Goal: Task Accomplishment & Management: Manage account settings

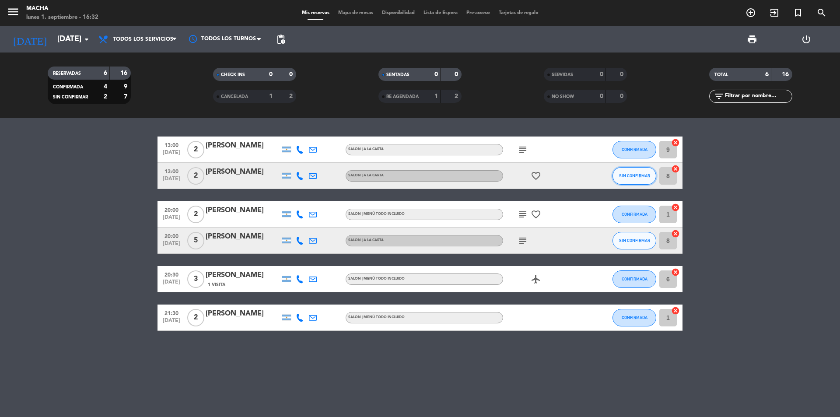
click at [637, 177] on span "SIN CONFIRMAR" at bounding box center [634, 175] width 31 height 5
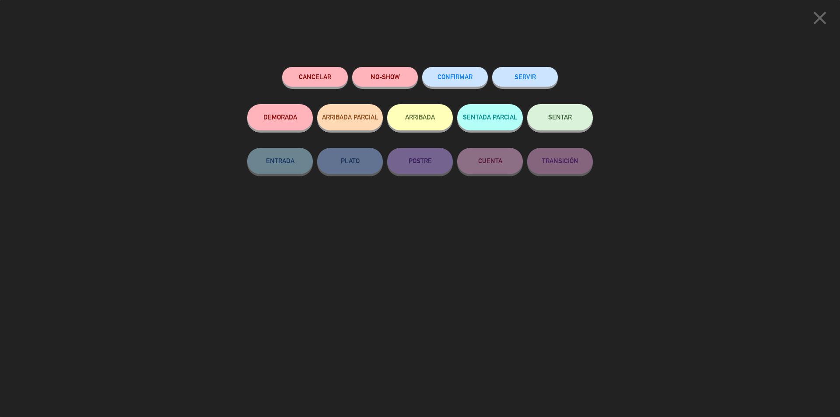
click at [443, 71] on button "CONFIRMAR" at bounding box center [455, 77] width 66 height 20
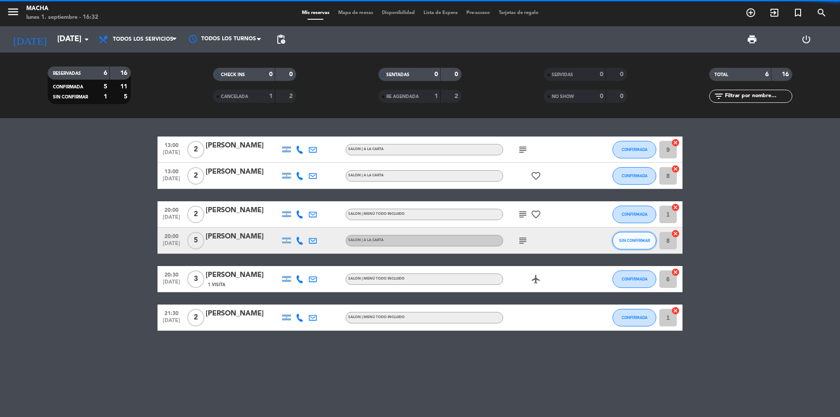
click at [631, 241] on span "SIN CONFIRMAR" at bounding box center [634, 240] width 31 height 5
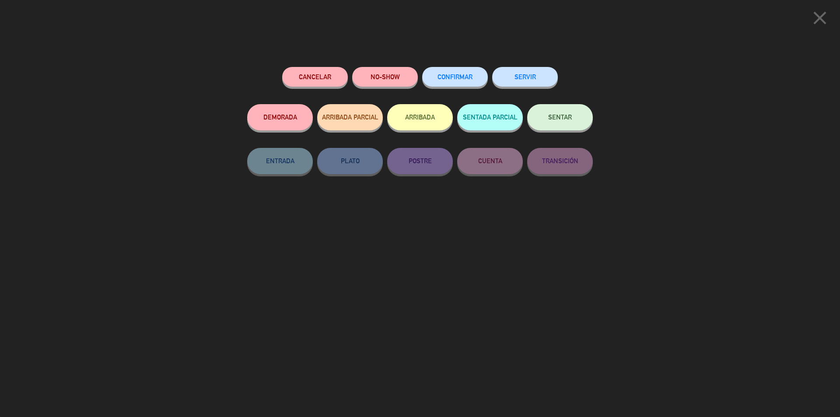
click at [449, 77] on span "CONFIRMAR" at bounding box center [455, 76] width 35 height 7
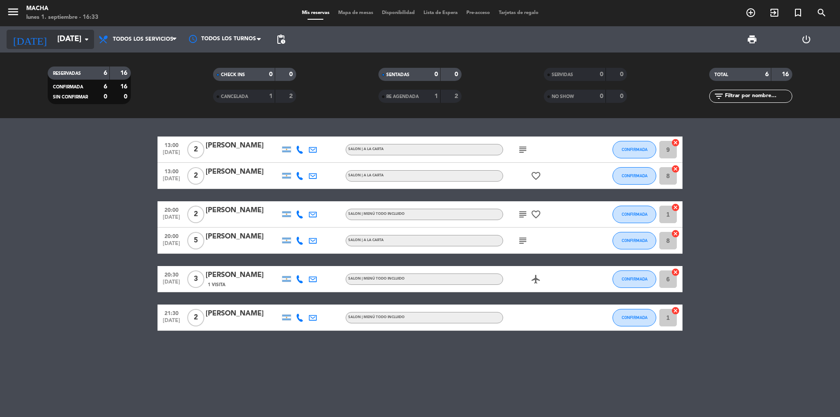
click at [76, 44] on input "[DATE]" at bounding box center [104, 40] width 102 height 18
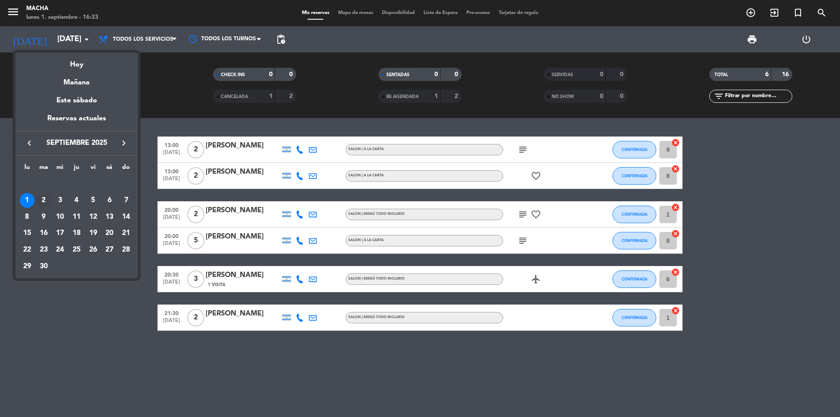
click at [44, 197] on div "2" at bounding box center [43, 200] width 15 height 15
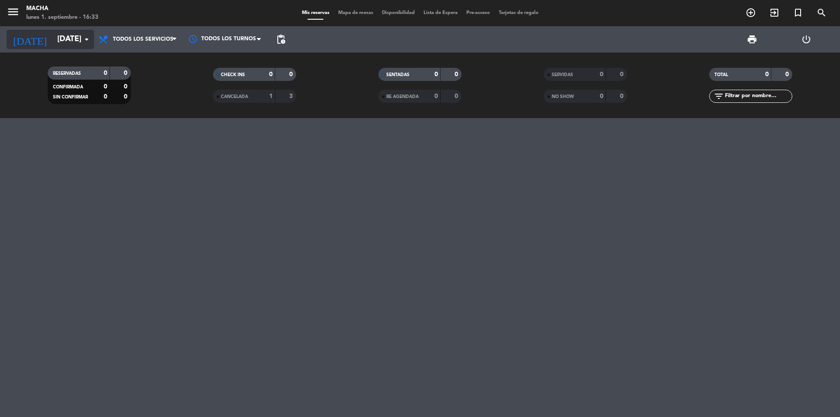
click at [74, 42] on input "[DATE]" at bounding box center [104, 40] width 102 height 18
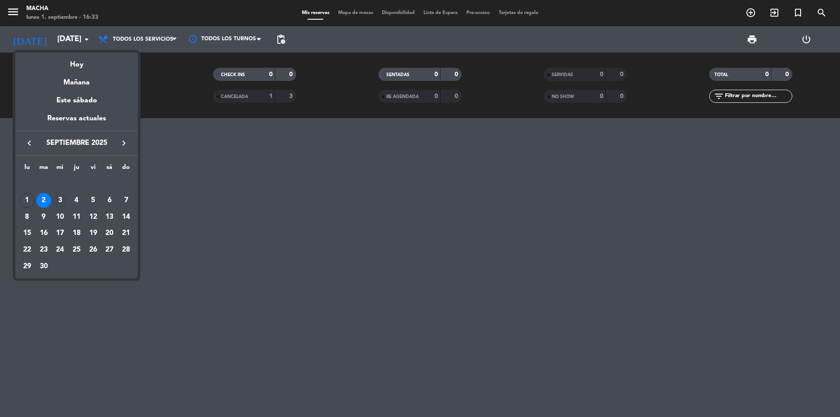
click at [61, 202] on div "3" at bounding box center [60, 200] width 15 height 15
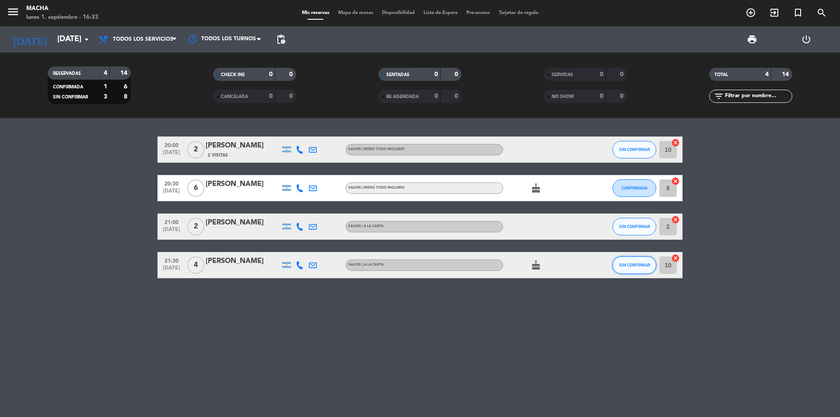
click at [624, 266] on span "SIN CONFIRMAR" at bounding box center [634, 265] width 31 height 5
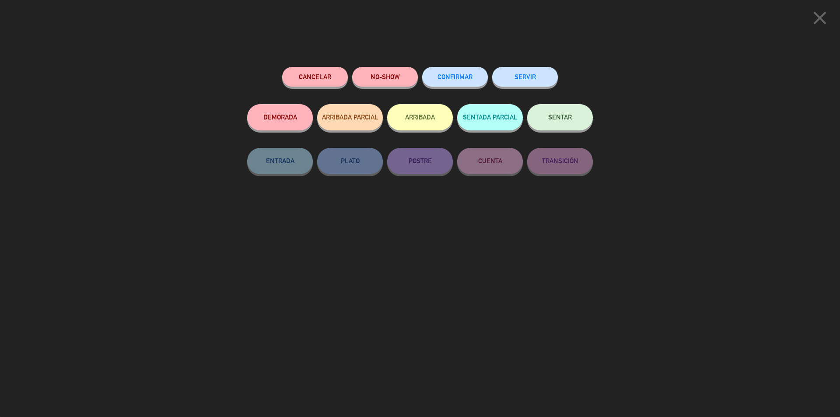
click at [441, 70] on button "CONFIRMAR" at bounding box center [455, 77] width 66 height 20
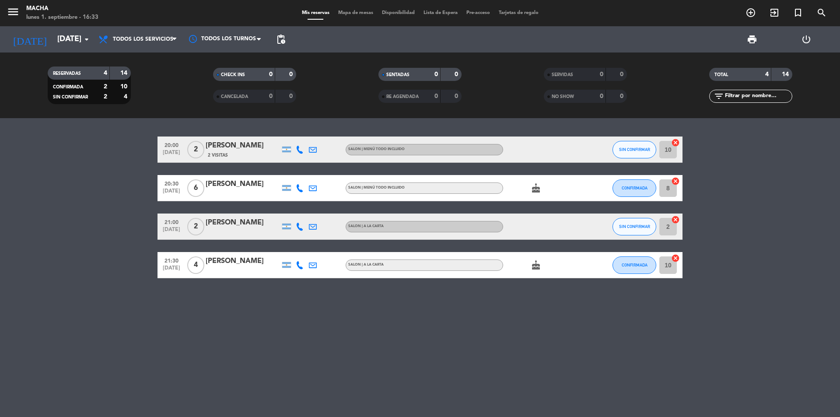
click at [615, 234] on div "SIN CONFIRMAR" at bounding box center [635, 227] width 44 height 26
click at [622, 229] on button "SIN CONFIRMAR" at bounding box center [635, 227] width 44 height 18
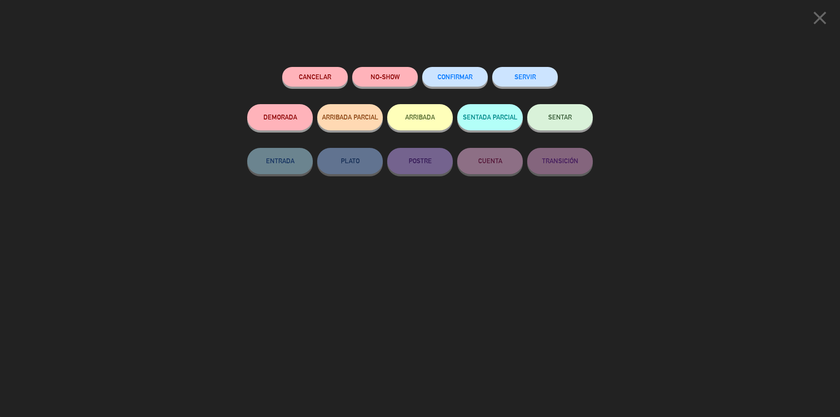
click at [454, 75] on span "CONFIRMAR" at bounding box center [455, 76] width 35 height 7
click at [455, 82] on button "CONFIRMAR" at bounding box center [455, 77] width 66 height 20
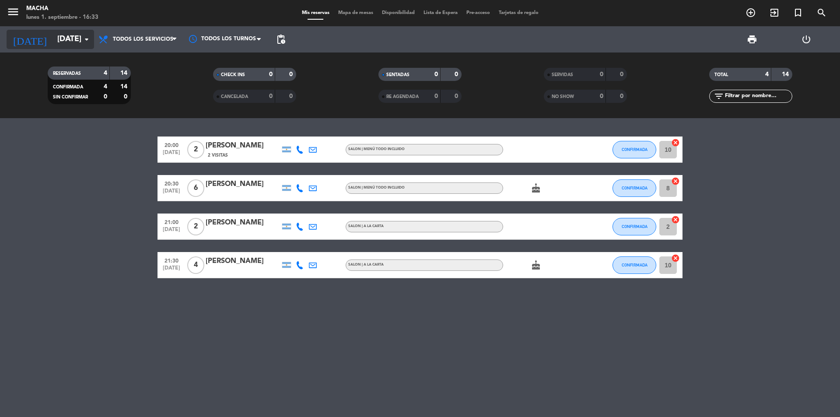
click at [77, 42] on input "[DATE]" at bounding box center [104, 40] width 102 height 18
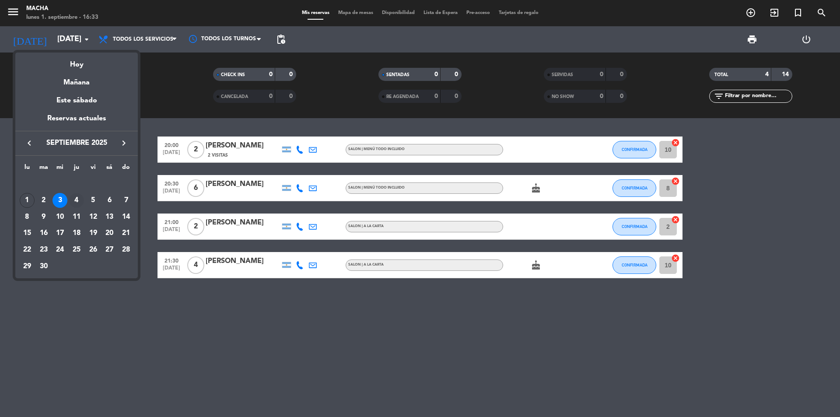
click at [74, 193] on td "4" at bounding box center [76, 200] width 17 height 17
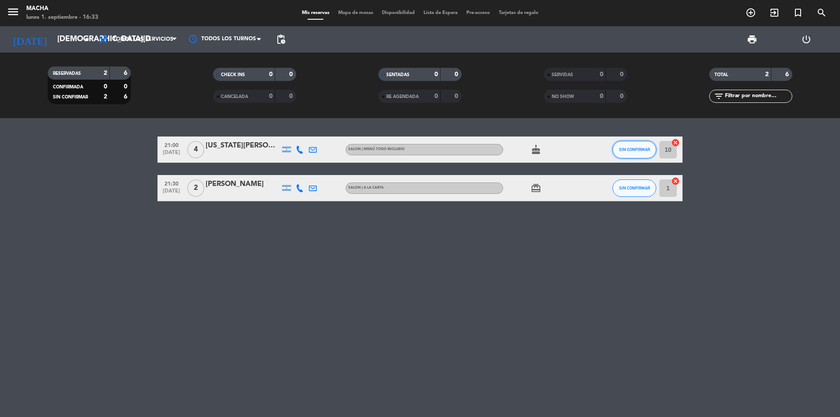
click at [628, 150] on span "SIN CONFIRMAR" at bounding box center [634, 149] width 31 height 5
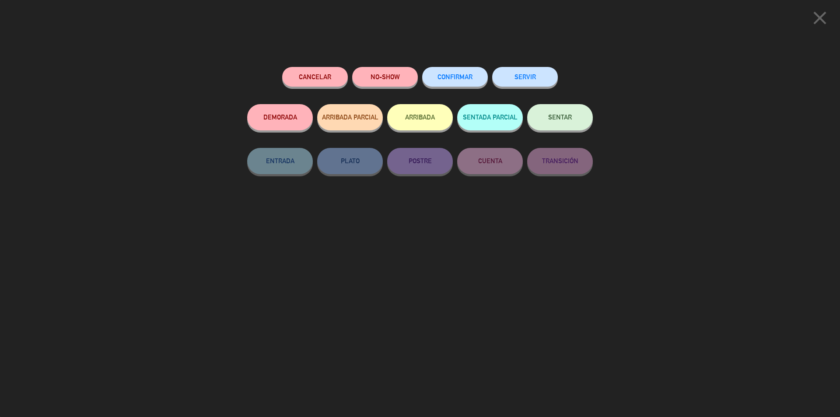
click at [460, 86] on button "CONFIRMAR" at bounding box center [455, 77] width 66 height 20
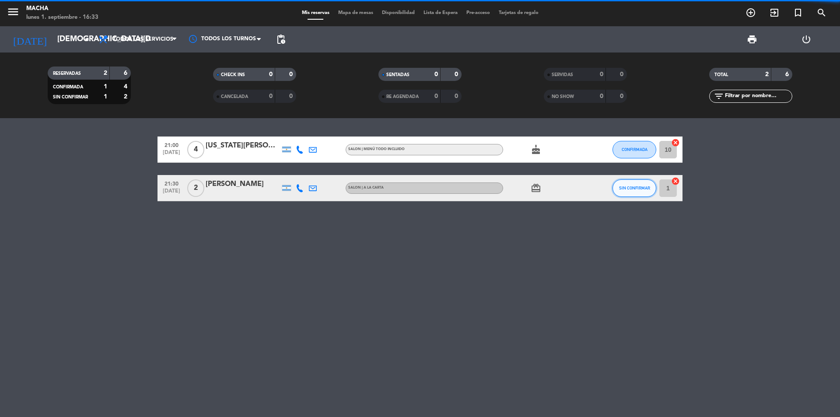
click at [650, 189] on button "SIN CONFIRMAR" at bounding box center [635, 188] width 44 height 18
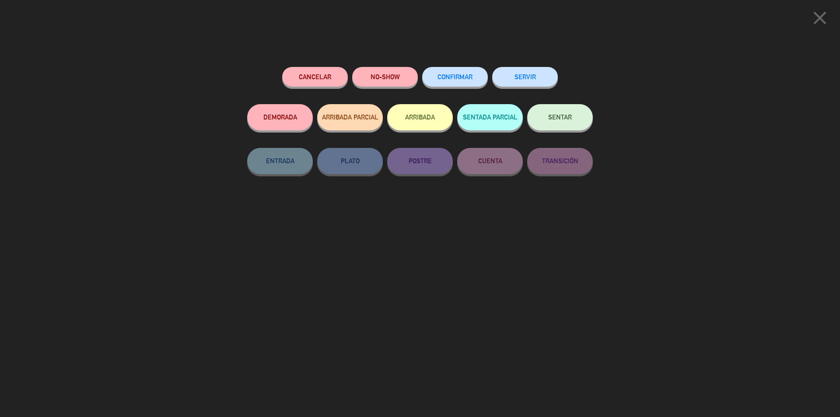
click at [486, 73] on button "CONFIRMAR" at bounding box center [455, 77] width 66 height 20
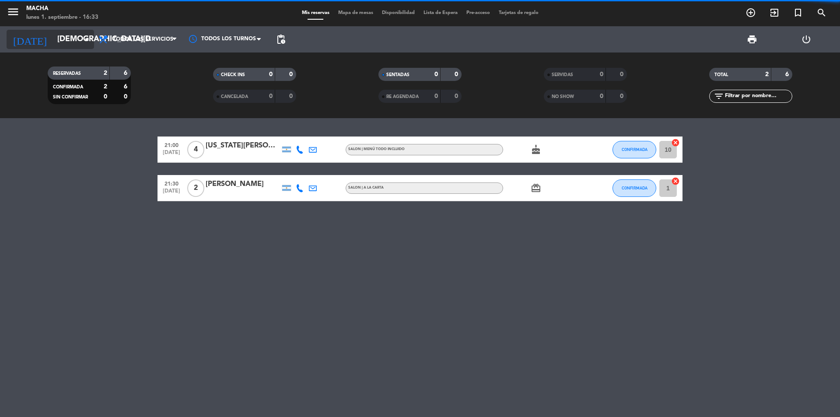
click at [91, 36] on icon "arrow_drop_down" at bounding box center [86, 39] width 11 height 11
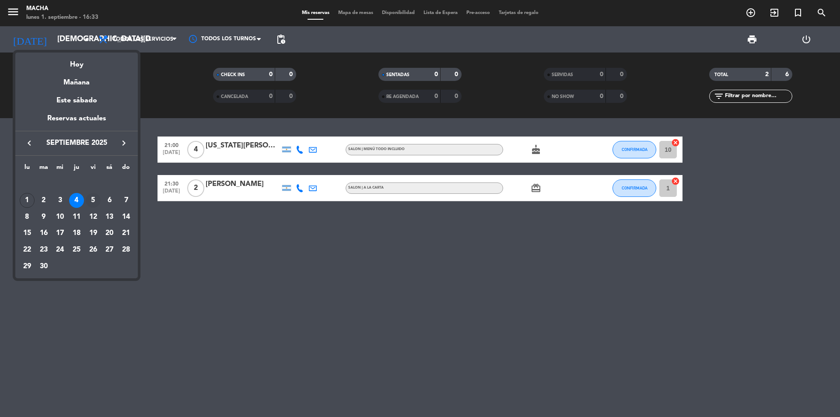
click at [90, 200] on div "5" at bounding box center [93, 200] width 15 height 15
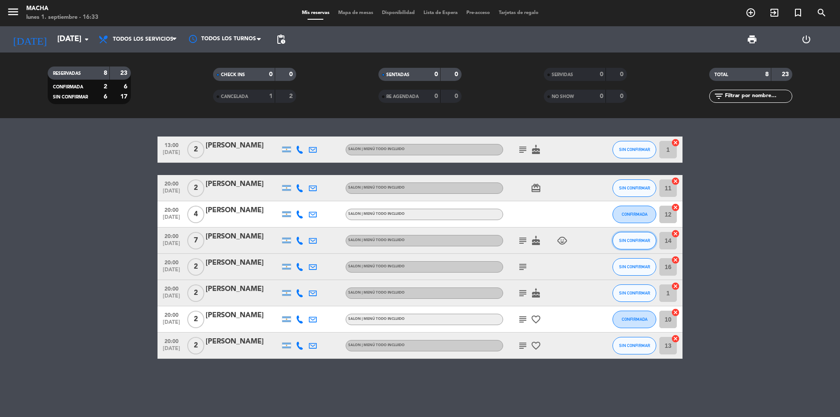
click at [630, 243] on button "SIN CONFIRMAR" at bounding box center [635, 241] width 44 height 18
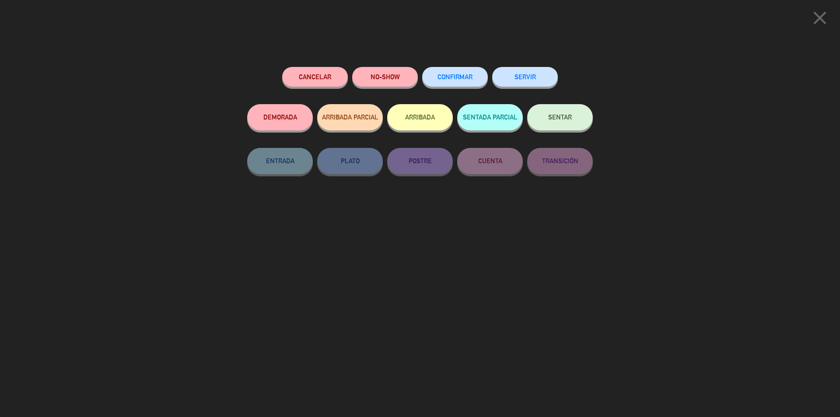
click at [456, 72] on button "CONFIRMAR" at bounding box center [455, 77] width 66 height 20
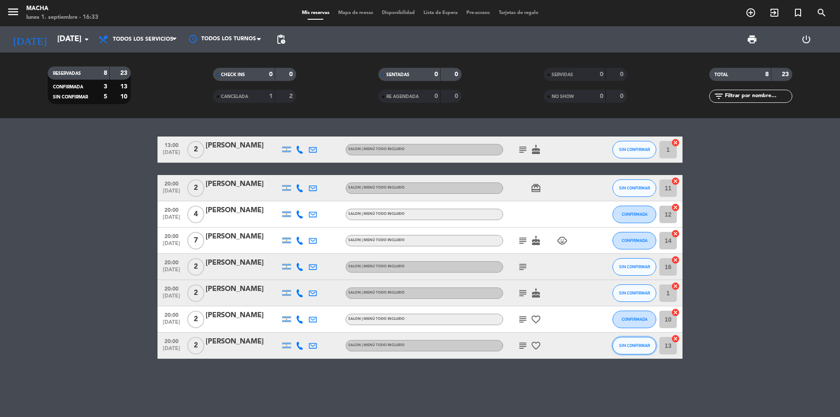
click at [632, 345] on span "SIN CONFIRMAR" at bounding box center [634, 345] width 31 height 5
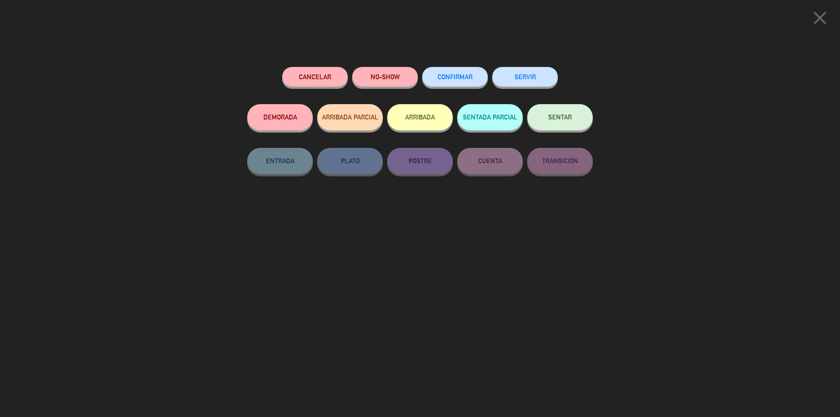
click at [467, 74] on span "CONFIRMAR" at bounding box center [455, 76] width 35 height 7
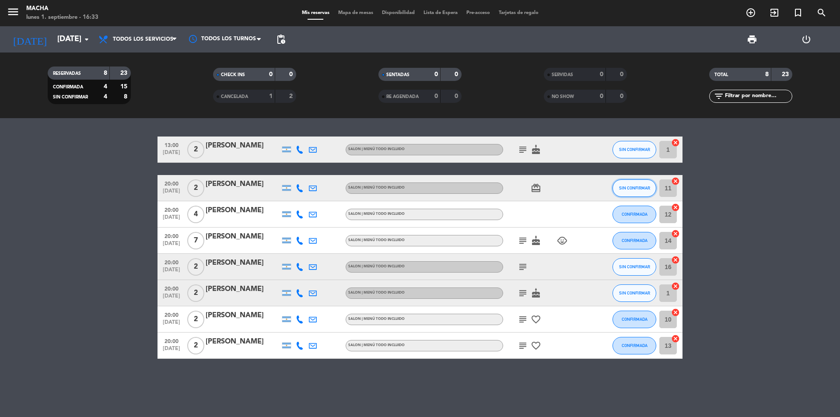
click at [623, 191] on button "SIN CONFIRMAR" at bounding box center [635, 188] width 44 height 18
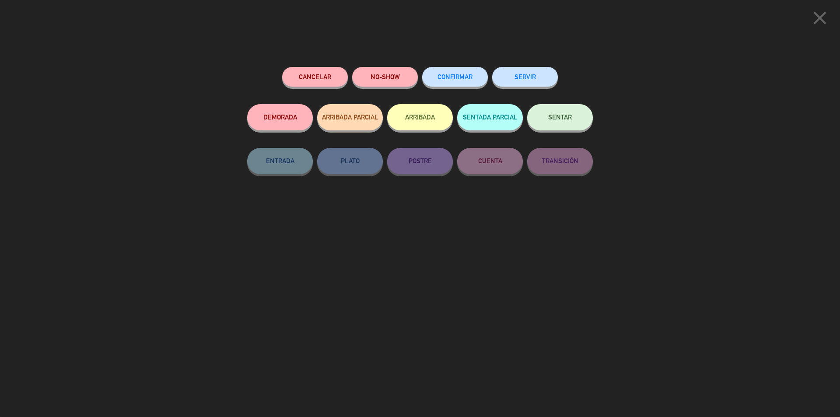
click at [448, 75] on span "CONFIRMAR" at bounding box center [455, 76] width 35 height 7
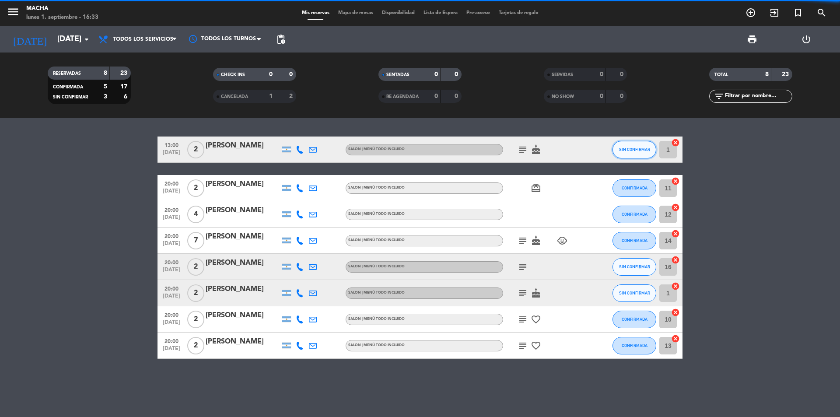
click at [623, 145] on button "SIN CONFIRMAR" at bounding box center [635, 150] width 44 height 18
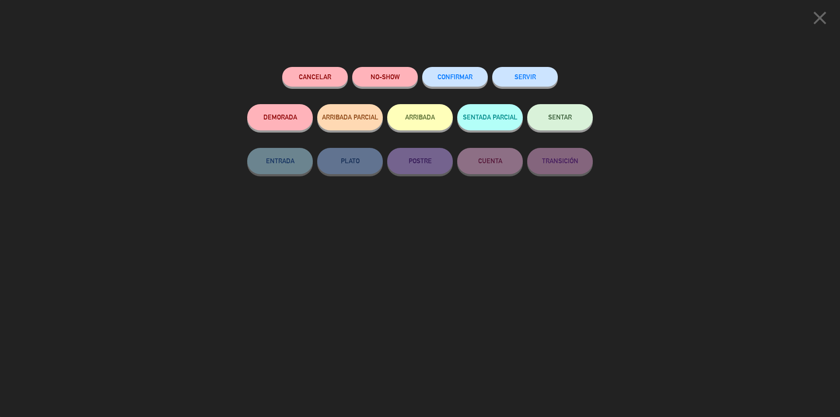
click at [502, 69] on button "SERVIR" at bounding box center [525, 77] width 66 height 20
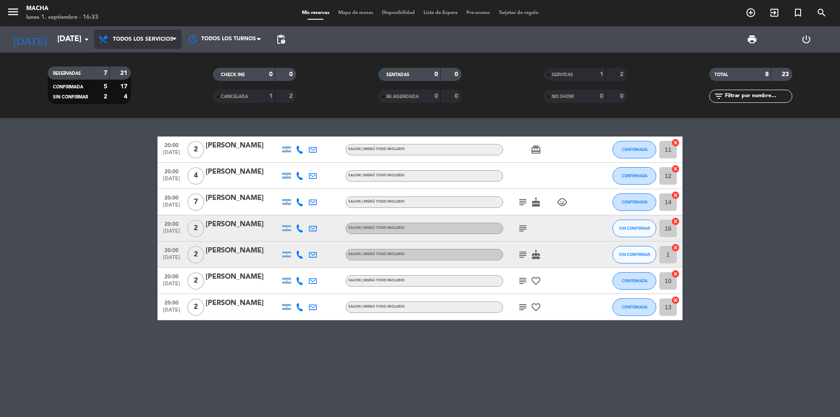
click at [146, 40] on span "Todos los servicios" at bounding box center [143, 39] width 60 height 6
click at [151, 60] on div "menu Macha [DATE] 1. septiembre - 16:33 Mis reservas Mapa de mesas Disponibilid…" at bounding box center [420, 59] width 840 height 118
click at [126, 45] on span "Todos los servicios" at bounding box center [138, 39] width 88 height 19
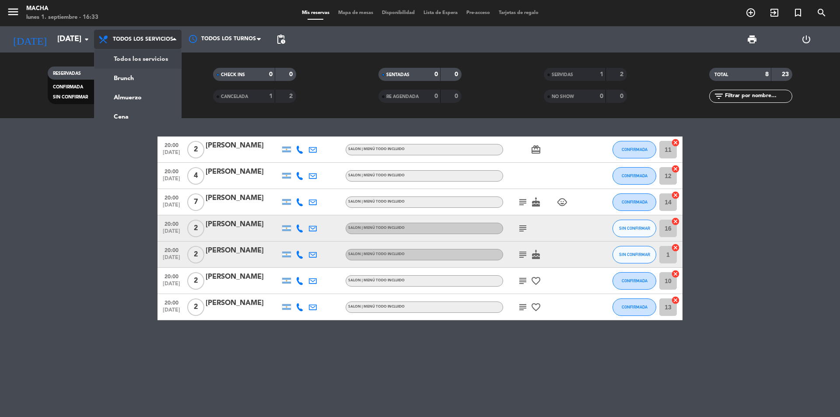
click at [130, 64] on div "menu Macha [DATE] 1. septiembre - 16:33 Mis reservas Mapa de mesas Disponibilid…" at bounding box center [420, 59] width 840 height 118
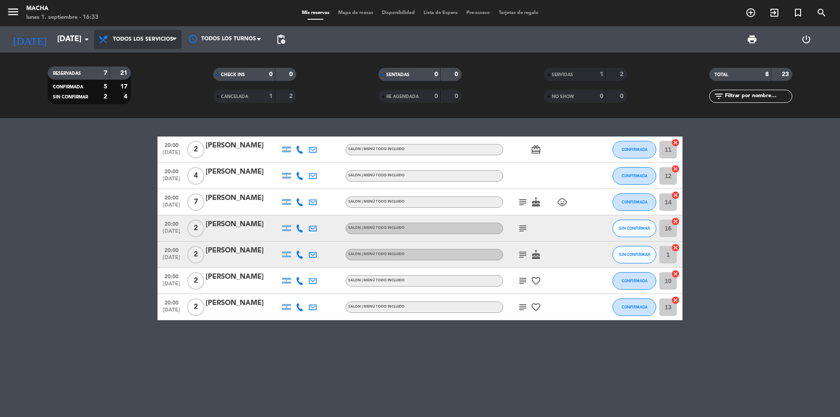
click at [158, 39] on span "Todos los servicios" at bounding box center [143, 39] width 60 height 6
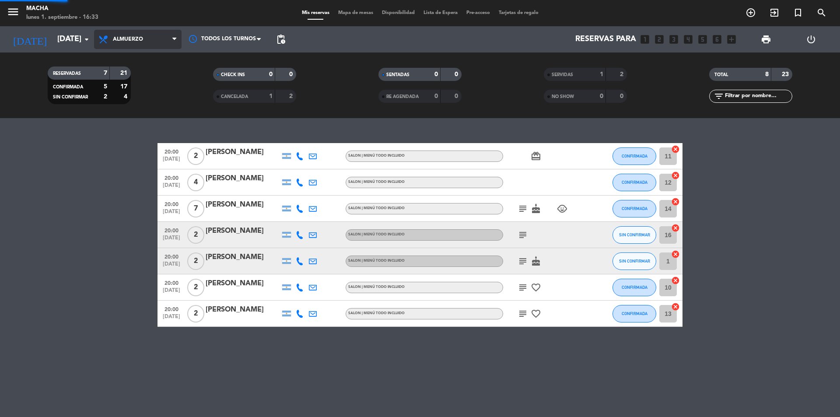
click at [133, 93] on div "menu Macha [DATE] 1. septiembre - 16:33 Mis reservas Mapa de mesas Disponibilid…" at bounding box center [420, 59] width 840 height 118
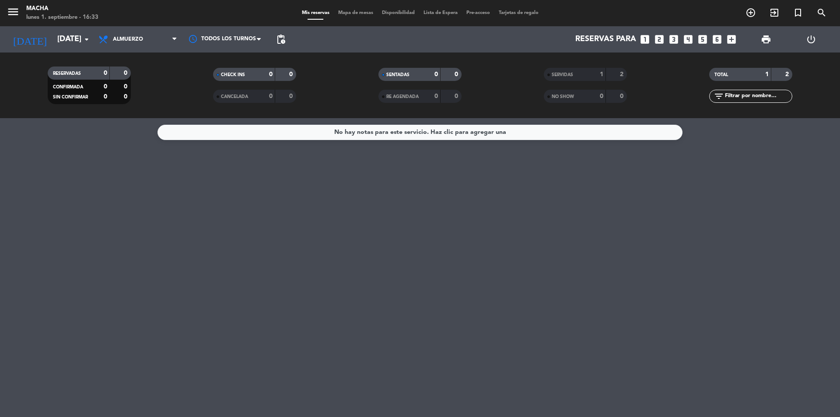
click at [137, 17] on div "menu Macha [DATE] 1. septiembre - 16:33" at bounding box center [105, 13] width 210 height 21
click at [136, 32] on span "Almuerzo" at bounding box center [138, 39] width 88 height 19
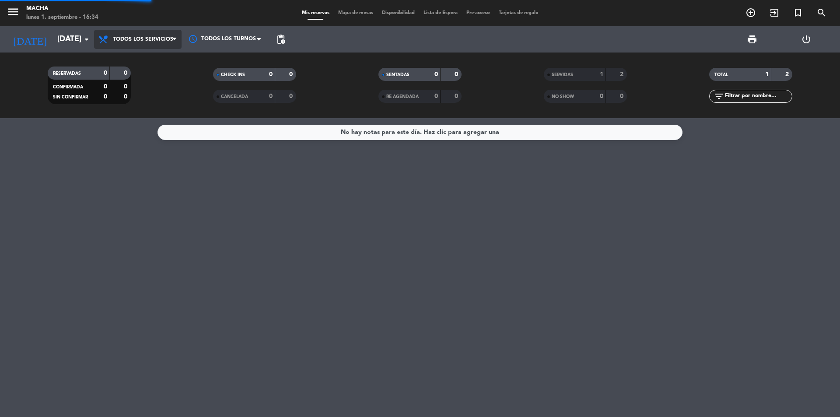
click at [141, 65] on div "menu Macha [DATE] 1. septiembre - 16:34 Mis reservas Mapa de mesas Disponibilid…" at bounding box center [420, 59] width 840 height 118
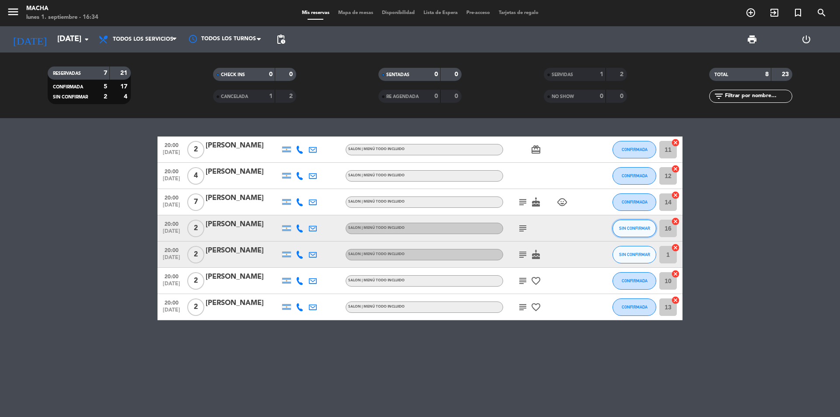
click at [633, 233] on button "SIN CONFIRMAR" at bounding box center [635, 229] width 44 height 18
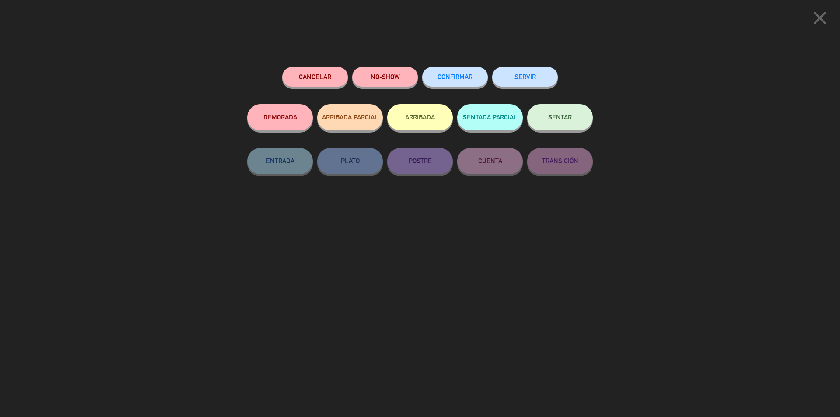
click at [467, 74] on span "CONFIRMAR" at bounding box center [455, 76] width 35 height 7
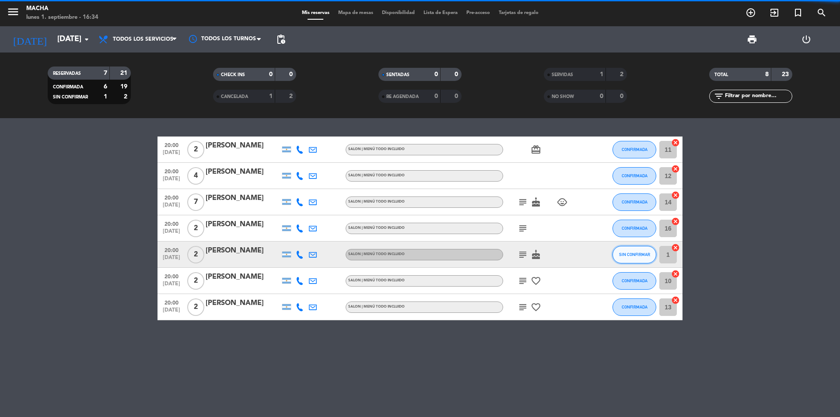
click at [635, 256] on span "SIN CONFIRMAR" at bounding box center [634, 254] width 31 height 5
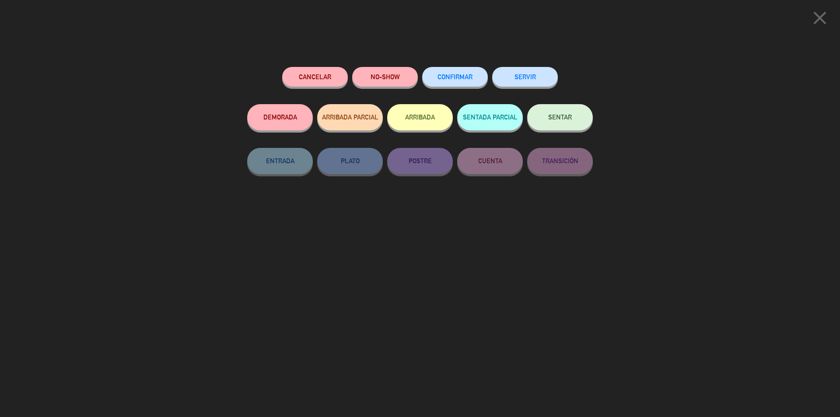
click at [460, 69] on button "CONFIRMAR" at bounding box center [455, 77] width 66 height 20
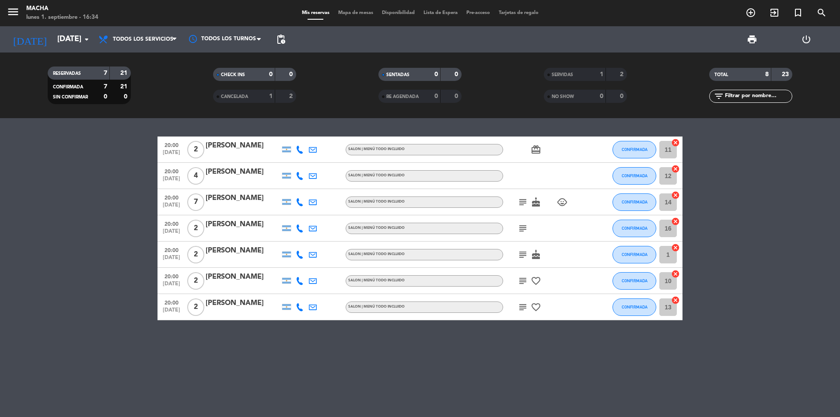
click at [77, 79] on div "RESERVADAS 7 21" at bounding box center [89, 73] width 83 height 13
click at [597, 74] on div "1" at bounding box center [595, 75] width 18 height 10
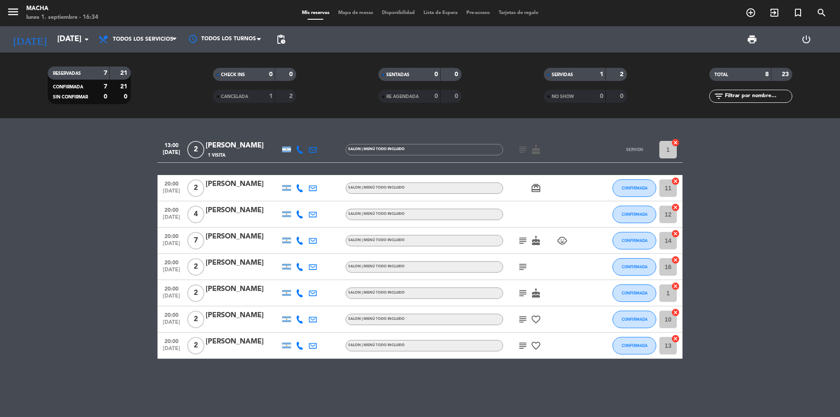
click at [671, 148] on input "1" at bounding box center [669, 150] width 18 height 18
drag, startPoint x: 370, startPoint y: 151, endPoint x: 373, endPoint y: 146, distance: 5.7
click at [371, 147] on span "SALON | MENÚ TODO INCLUIDO" at bounding box center [376, 149] width 56 height 4
click at [529, 145] on span "subject" at bounding box center [522, 149] width 13 height 11
click at [523, 145] on icon "subject" at bounding box center [523, 149] width 11 height 11
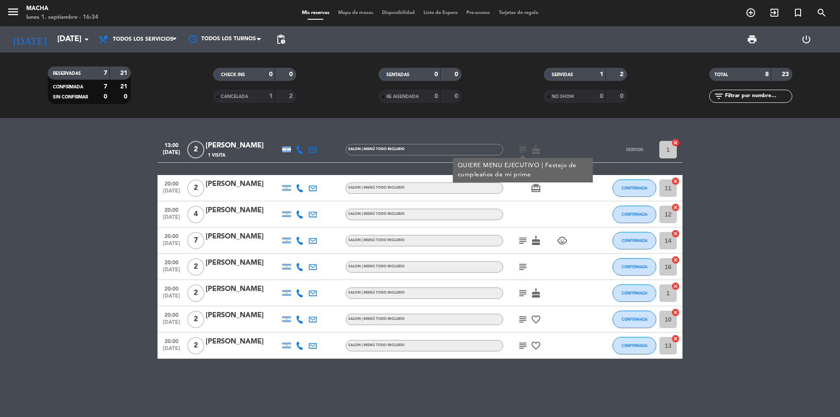
click at [525, 145] on icon "subject" at bounding box center [523, 149] width 11 height 11
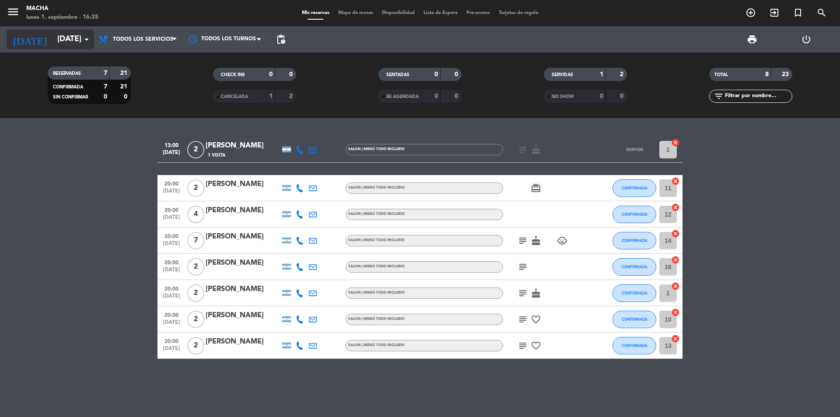
click at [74, 40] on input "[DATE]" at bounding box center [104, 40] width 102 height 18
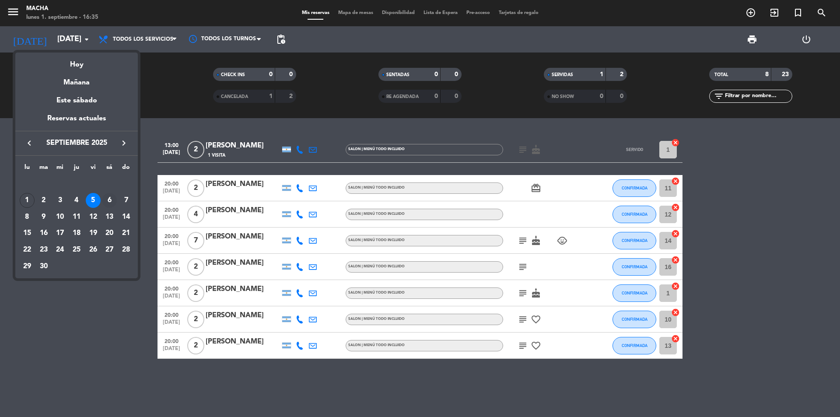
click at [102, 197] on td "6" at bounding box center [110, 200] width 17 height 17
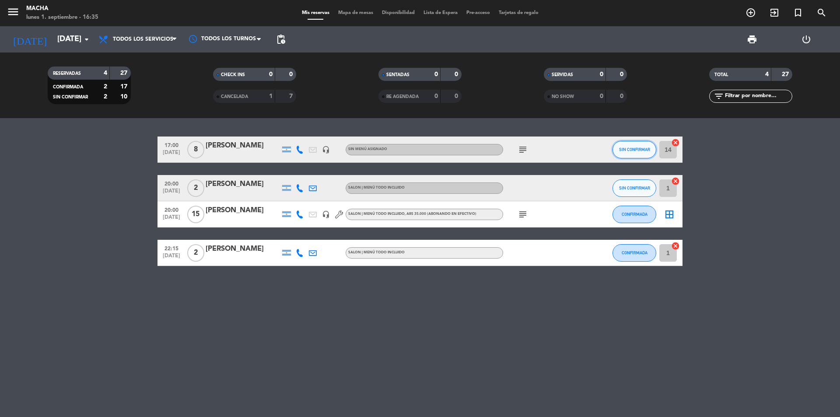
click at [633, 151] on span "SIN CONFIRMAR" at bounding box center [634, 149] width 31 height 5
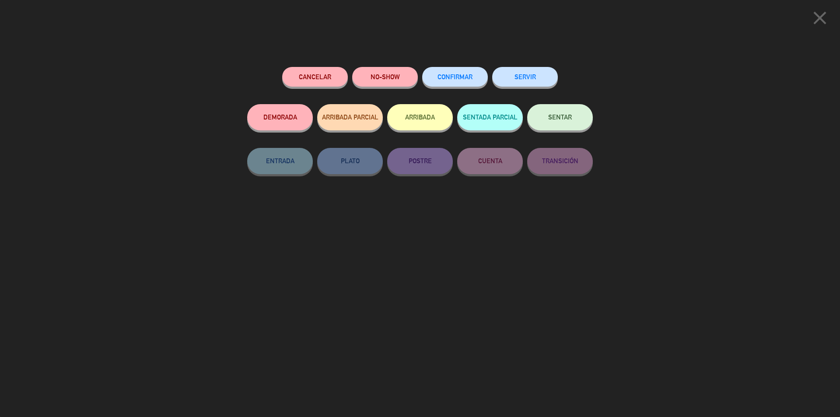
click at [457, 80] on span "CONFIRMAR" at bounding box center [455, 76] width 35 height 7
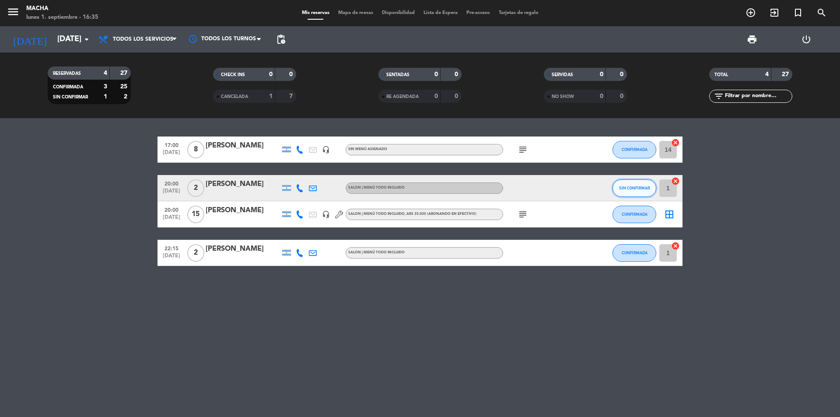
click at [640, 192] on button "SIN CONFIRMAR" at bounding box center [635, 188] width 44 height 18
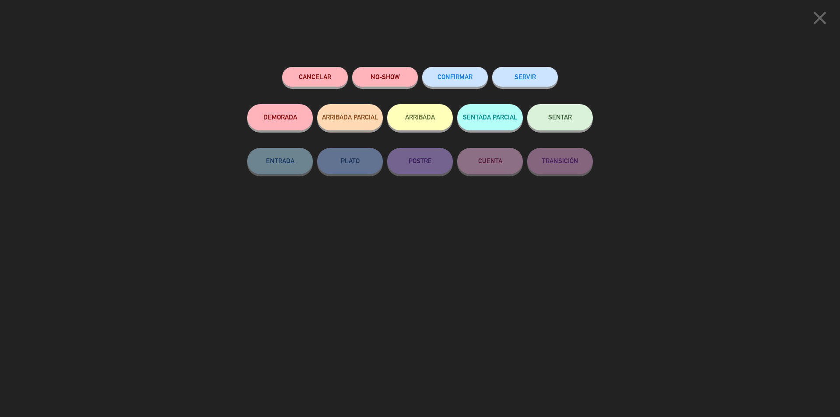
click at [455, 77] on span "CONFIRMAR" at bounding box center [455, 76] width 35 height 7
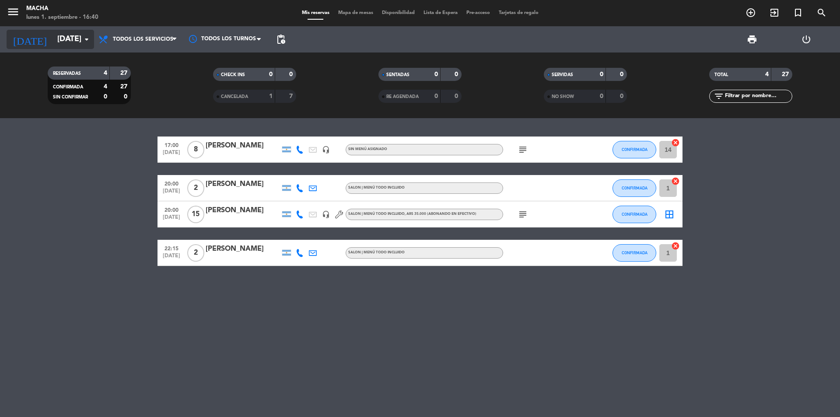
click at [75, 46] on input "[DATE]" at bounding box center [104, 40] width 102 height 18
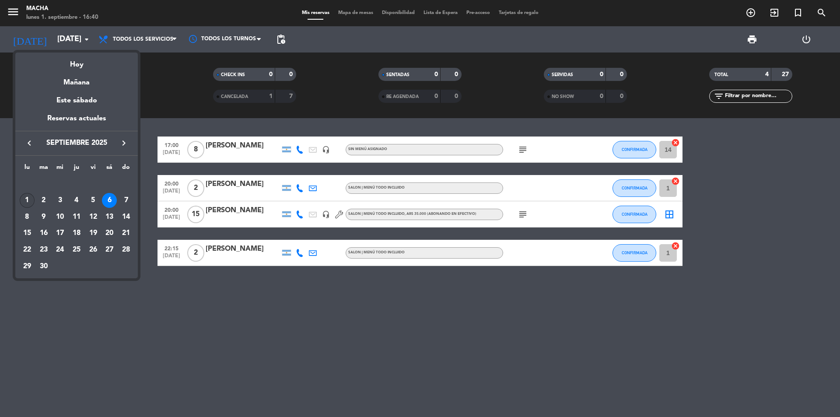
click at [22, 198] on div "1" at bounding box center [27, 200] width 15 height 15
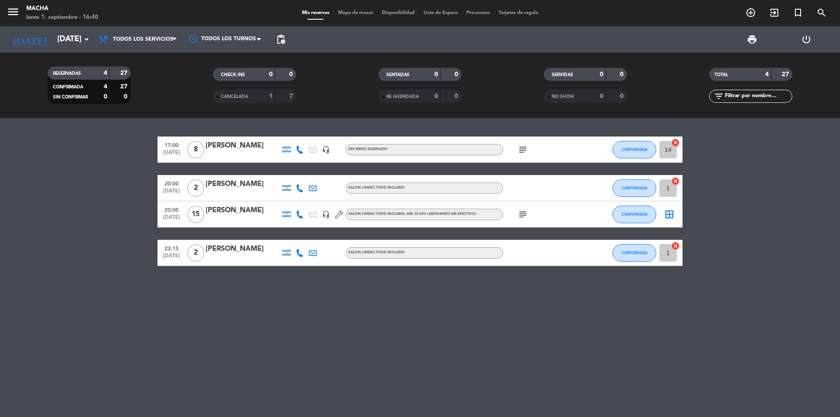
type input "[DATE]"
